Goal: Information Seeking & Learning: Learn about a topic

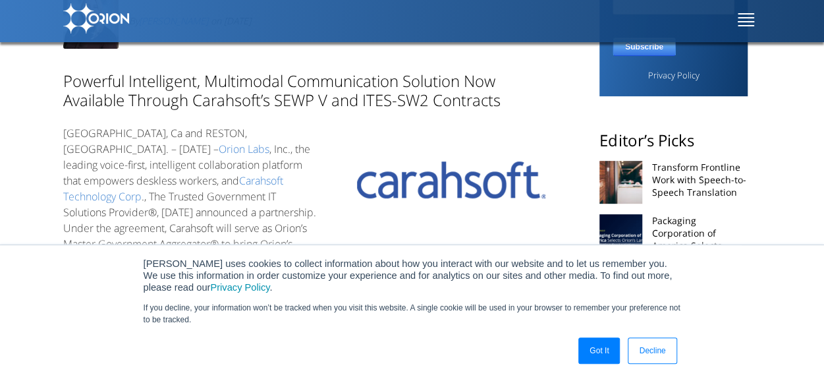
scroll to position [223, 0]
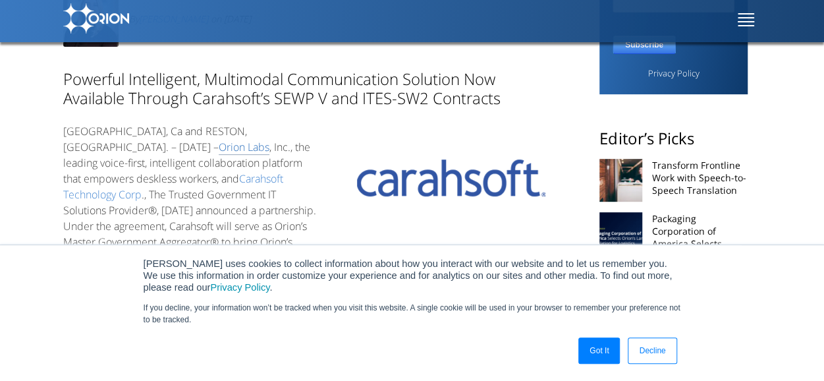
click at [219, 140] on link "Orion Labs" at bounding box center [244, 147] width 51 height 15
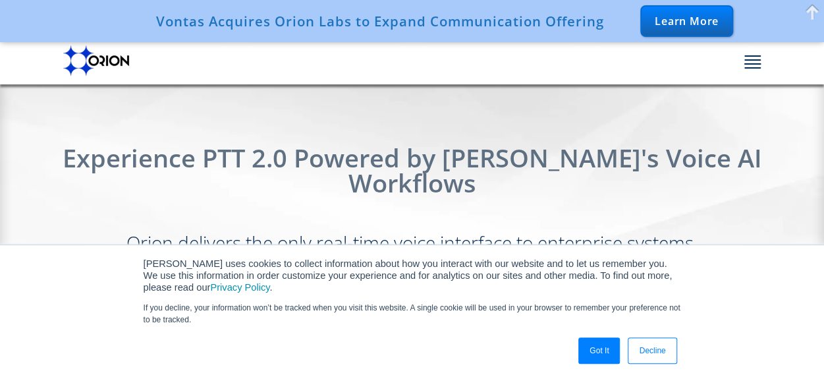
scroll to position [740, 0]
drag, startPoint x: 431, startPoint y: 218, endPoint x: 510, endPoint y: 214, distance: 79.8
click at [510, 231] on h3 "Orion delivers the only real-time voice interface to enterprise systems, connec…" at bounding box center [412, 262] width 577 height 63
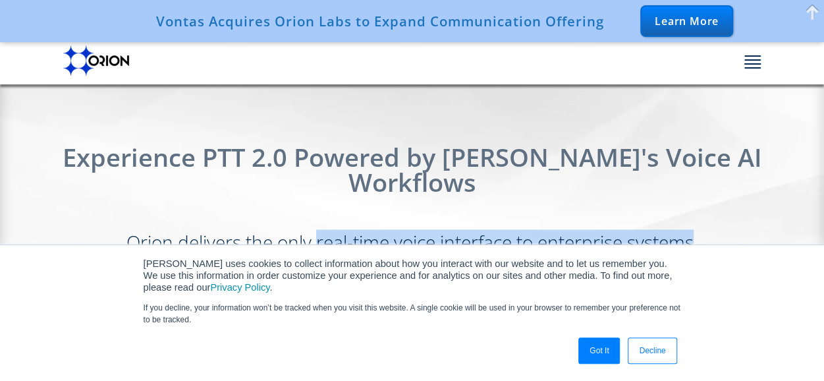
drag, startPoint x: 353, startPoint y: 214, endPoint x: 228, endPoint y: 236, distance: 127.1
click at [228, 236] on h3 "Orion delivers the only real-time voice interface to enterprise systems, connec…" at bounding box center [412, 262] width 577 height 63
copy h3 "real-time voice interface to enterprise systems"
